Goal: Check status: Check status

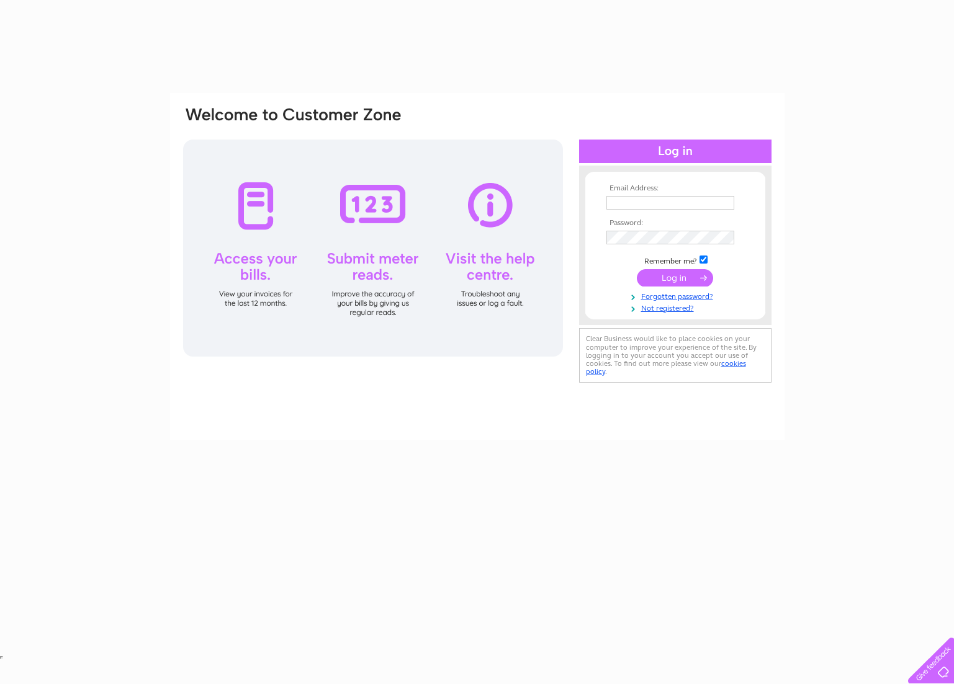
click at [687, 206] on input "text" at bounding box center [670, 203] width 128 height 14
type input "karen@voidoid.co.uk"
click at [664, 279] on input "submit" at bounding box center [675, 279] width 76 height 17
click at [694, 275] on input "submit" at bounding box center [675, 277] width 76 height 17
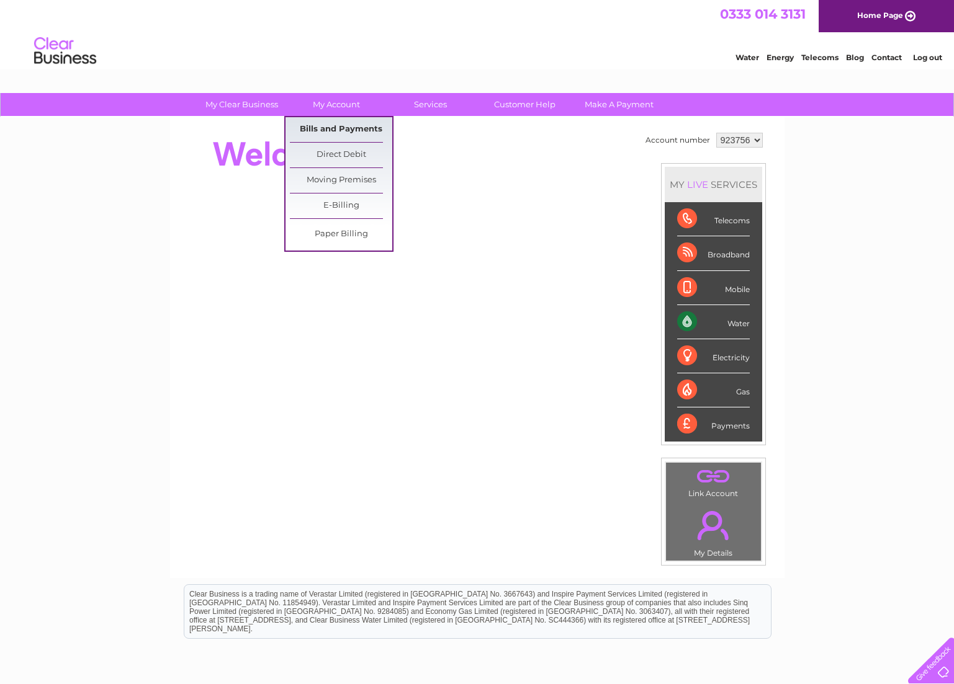
click at [352, 136] on link "Bills and Payments" at bounding box center [341, 129] width 102 height 25
